Goal: Task Accomplishment & Management: Complete application form

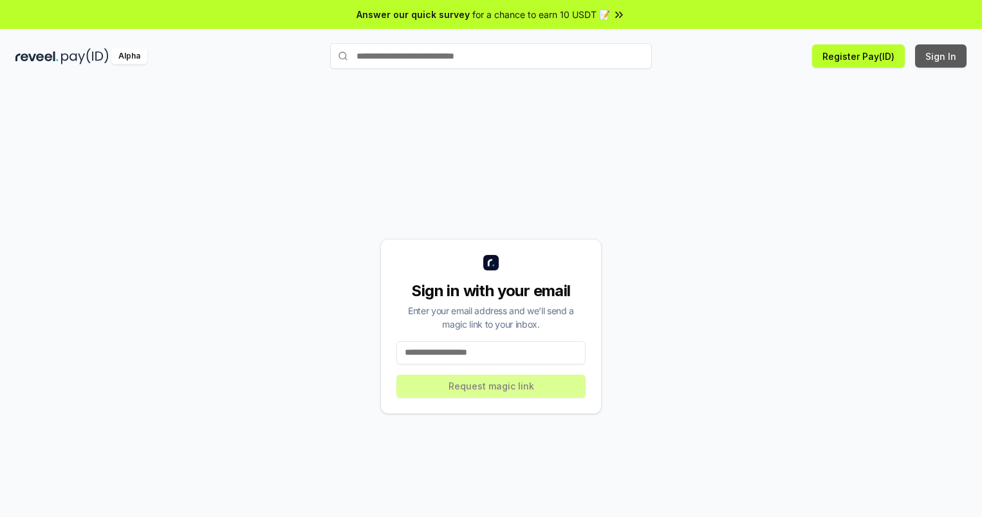
click at [941, 56] on button "Sign In" at bounding box center [940, 55] width 51 height 23
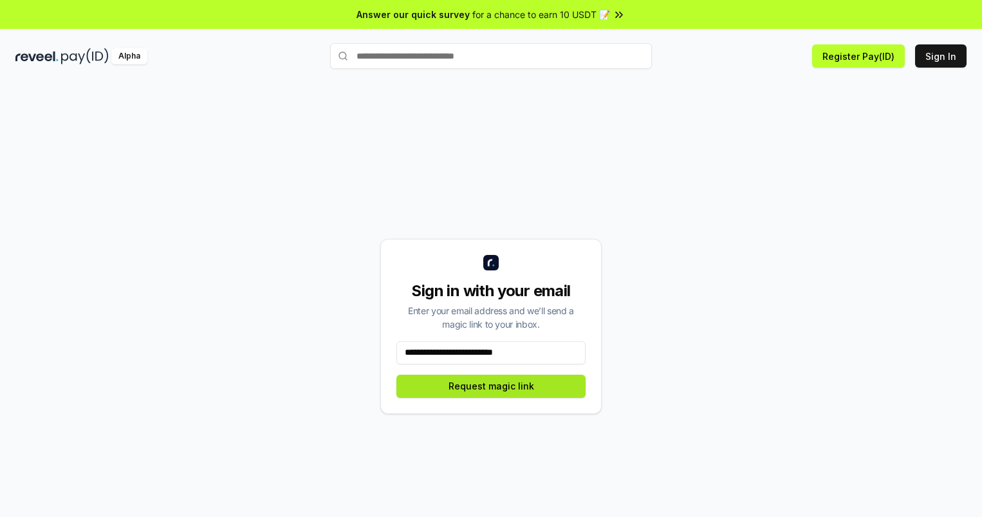
type input "**********"
click at [491, 385] on button "Request magic link" at bounding box center [490, 386] width 189 height 23
